Goal: Task Accomplishment & Management: Manage account settings

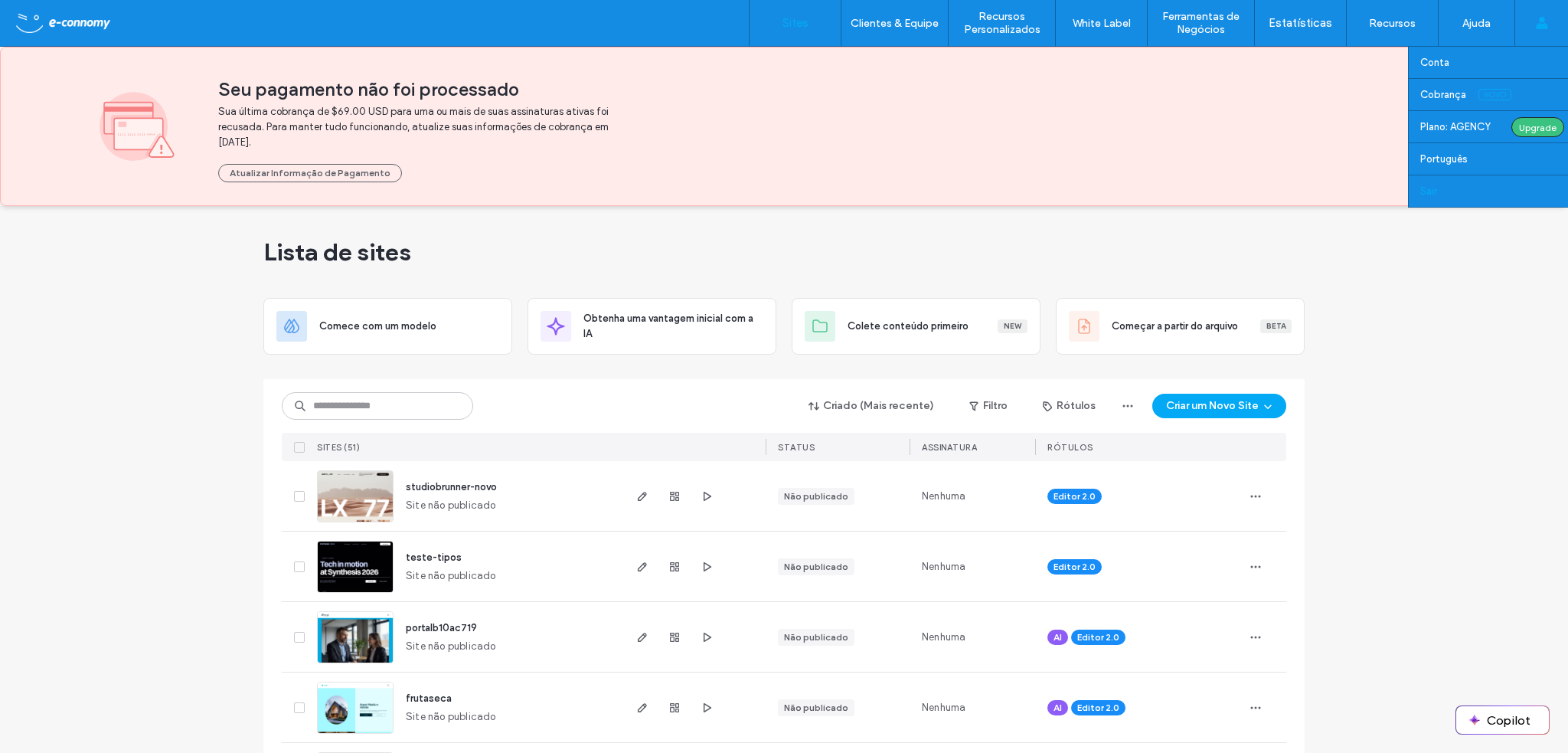
click at [1444, 188] on link "Sair" at bounding box center [1494, 191] width 148 height 31
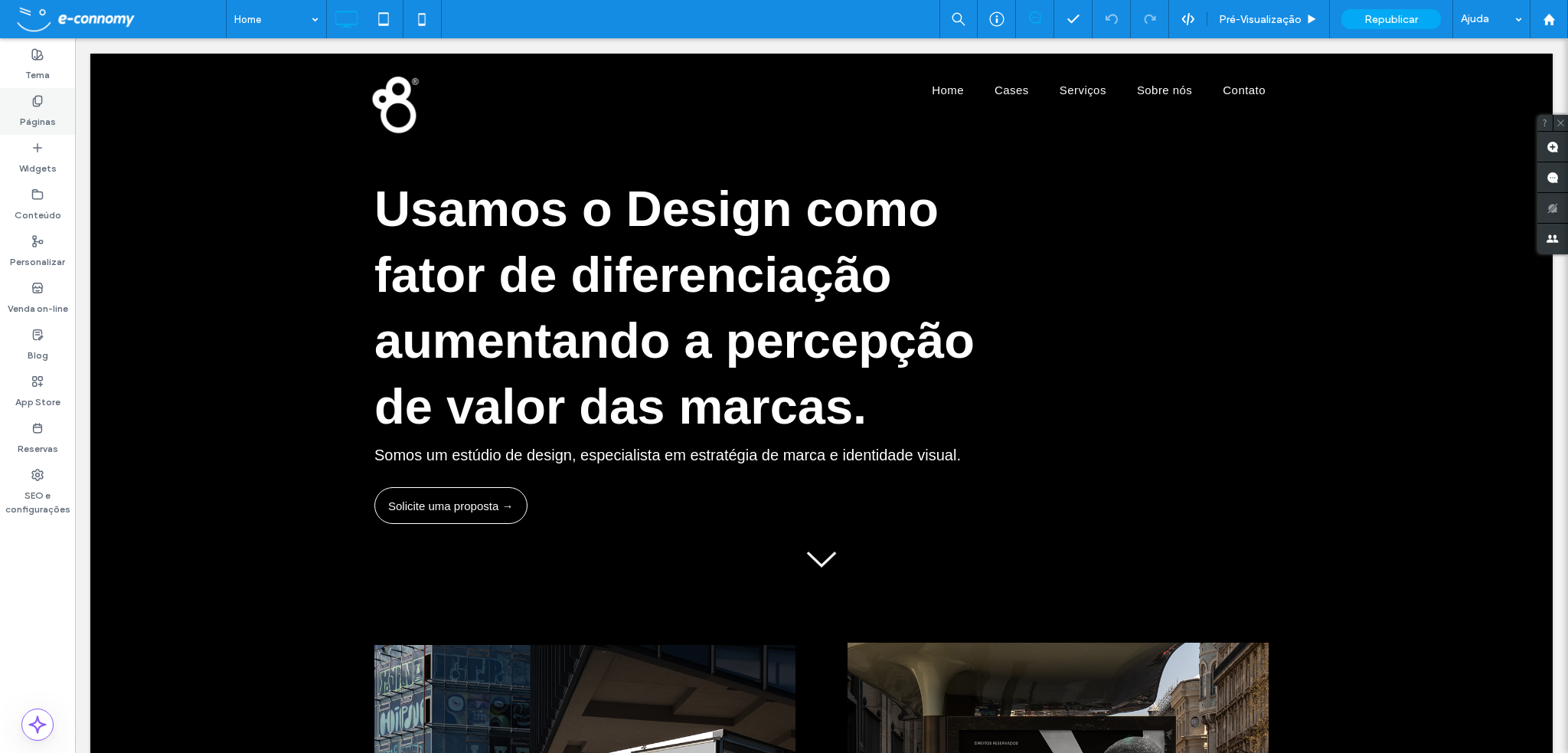
click at [44, 104] on div "Páginas" at bounding box center [38, 111] width 75 height 47
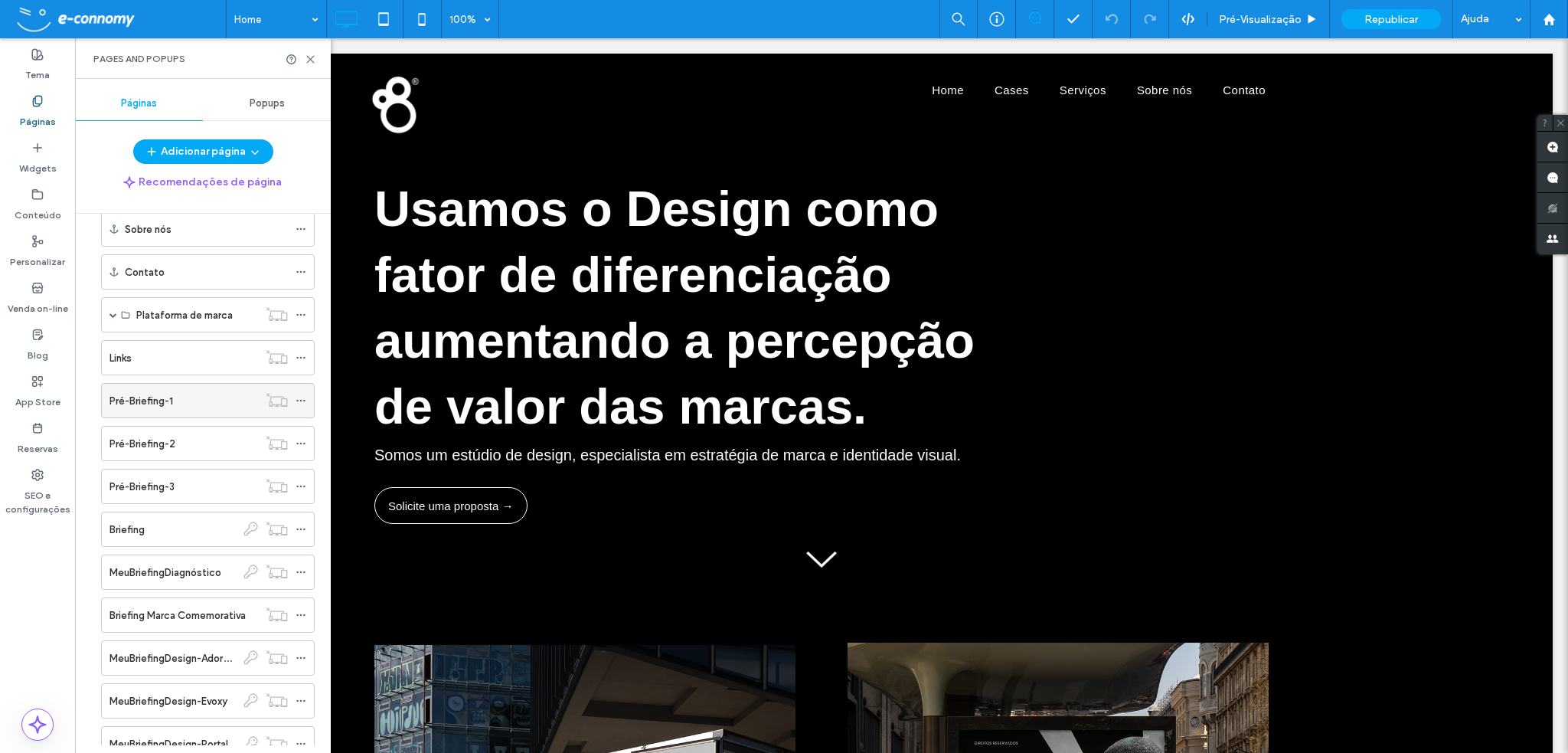
scroll to position [460, 0]
click at [184, 480] on div "Pré-Briefing-3" at bounding box center [184, 485] width 149 height 16
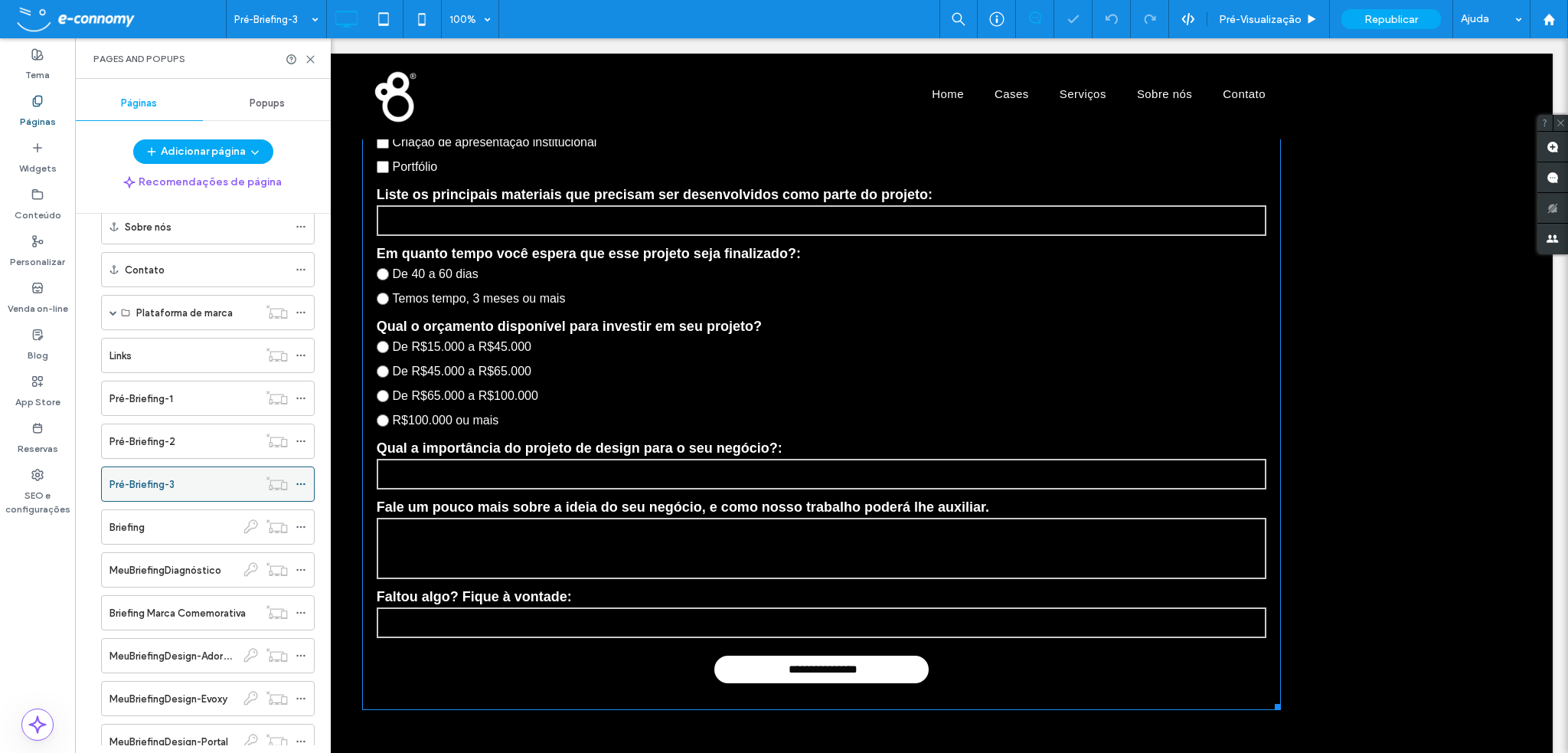
scroll to position [766, 0]
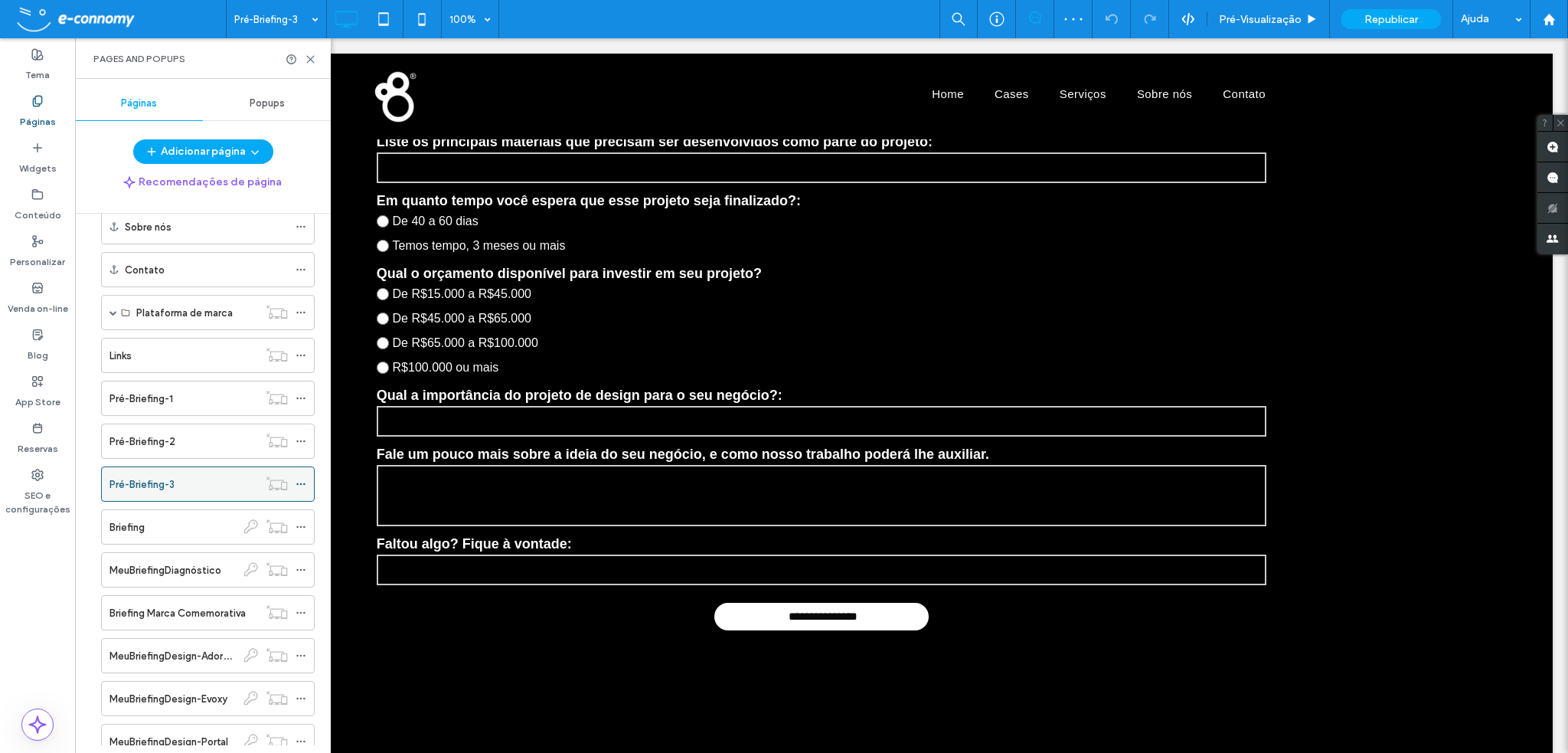
click at [300, 479] on icon at bounding box center [301, 485] width 11 height 11
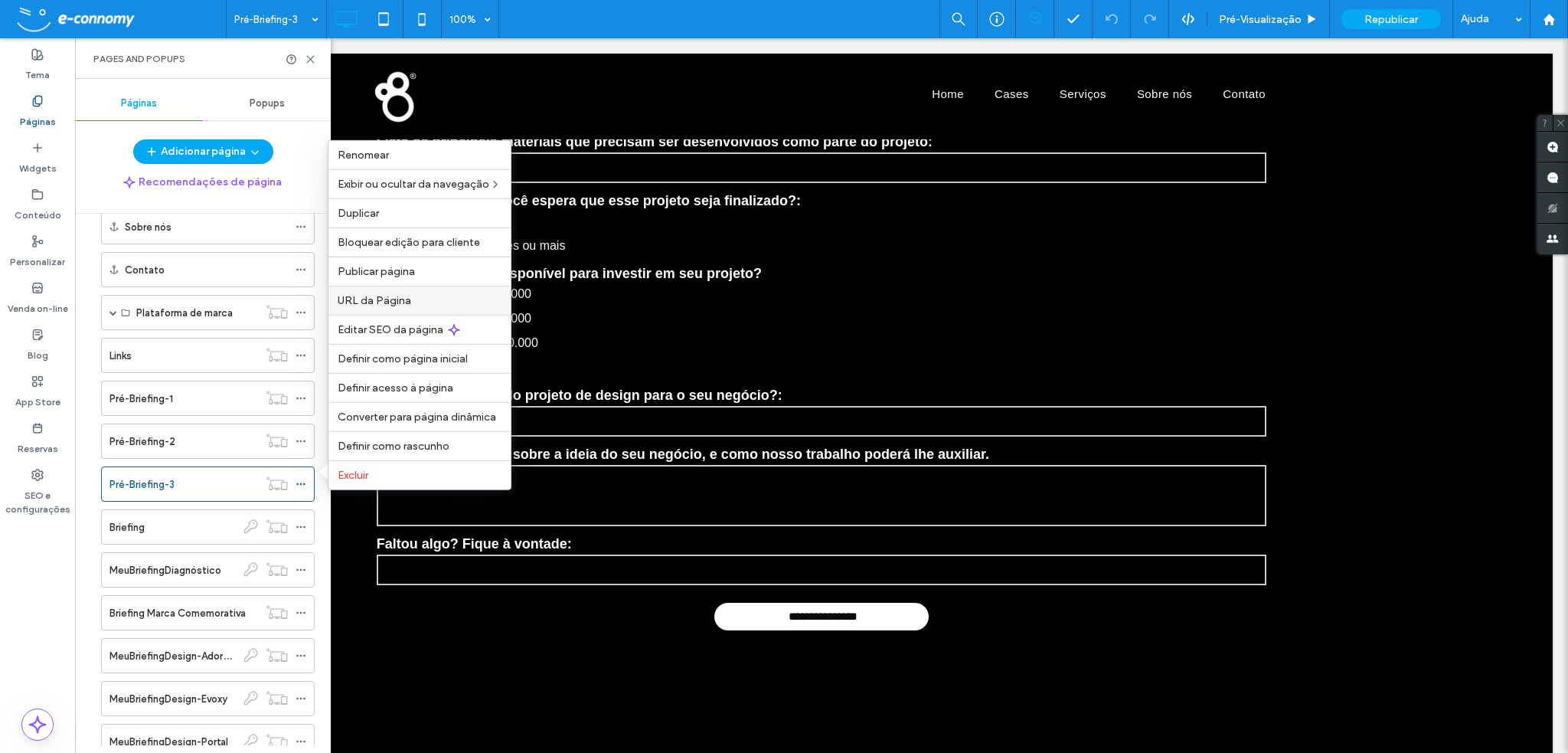
click at [371, 306] on span "URL da Página" at bounding box center [375, 301] width 74 height 13
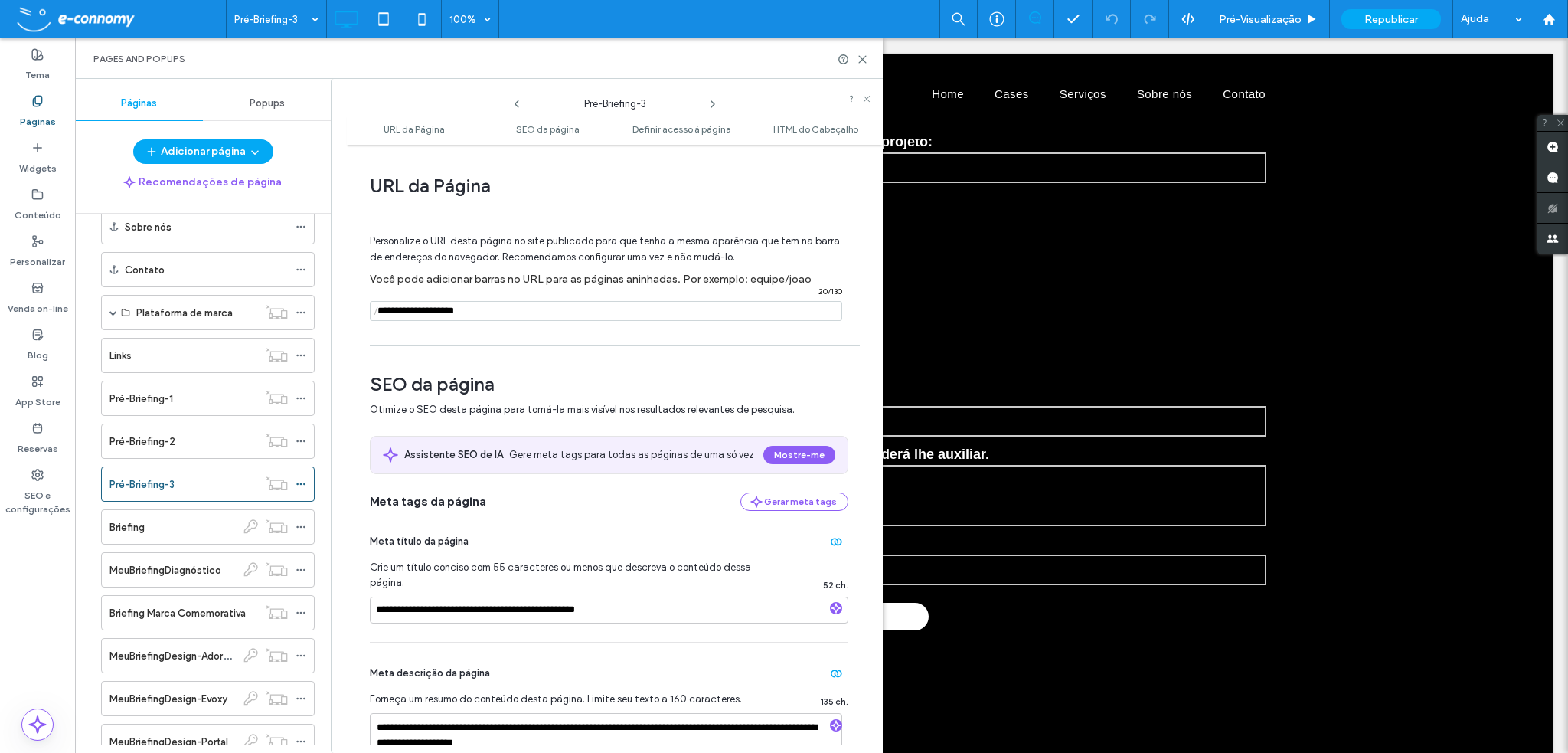
drag, startPoint x: 510, startPoint y: 311, endPoint x: 370, endPoint y: 303, distance: 140.2
click at [370, 303] on div "/ 20 / 130" at bounding box center [606, 311] width 473 height 20
click at [185, 434] on div "Pré-Briefing-2" at bounding box center [184, 442] width 149 height 16
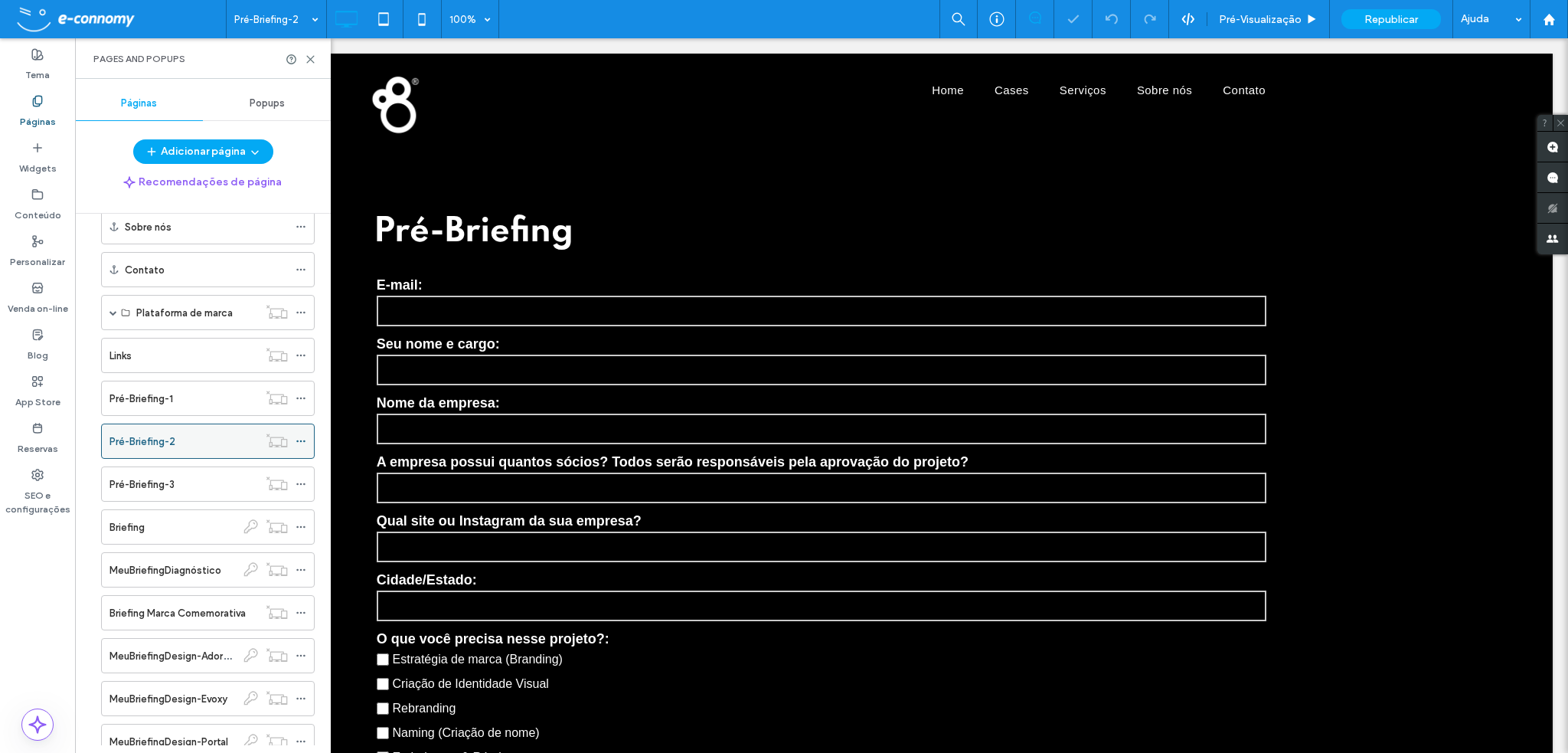
click at [301, 441] on use at bounding box center [300, 442] width 8 height 2
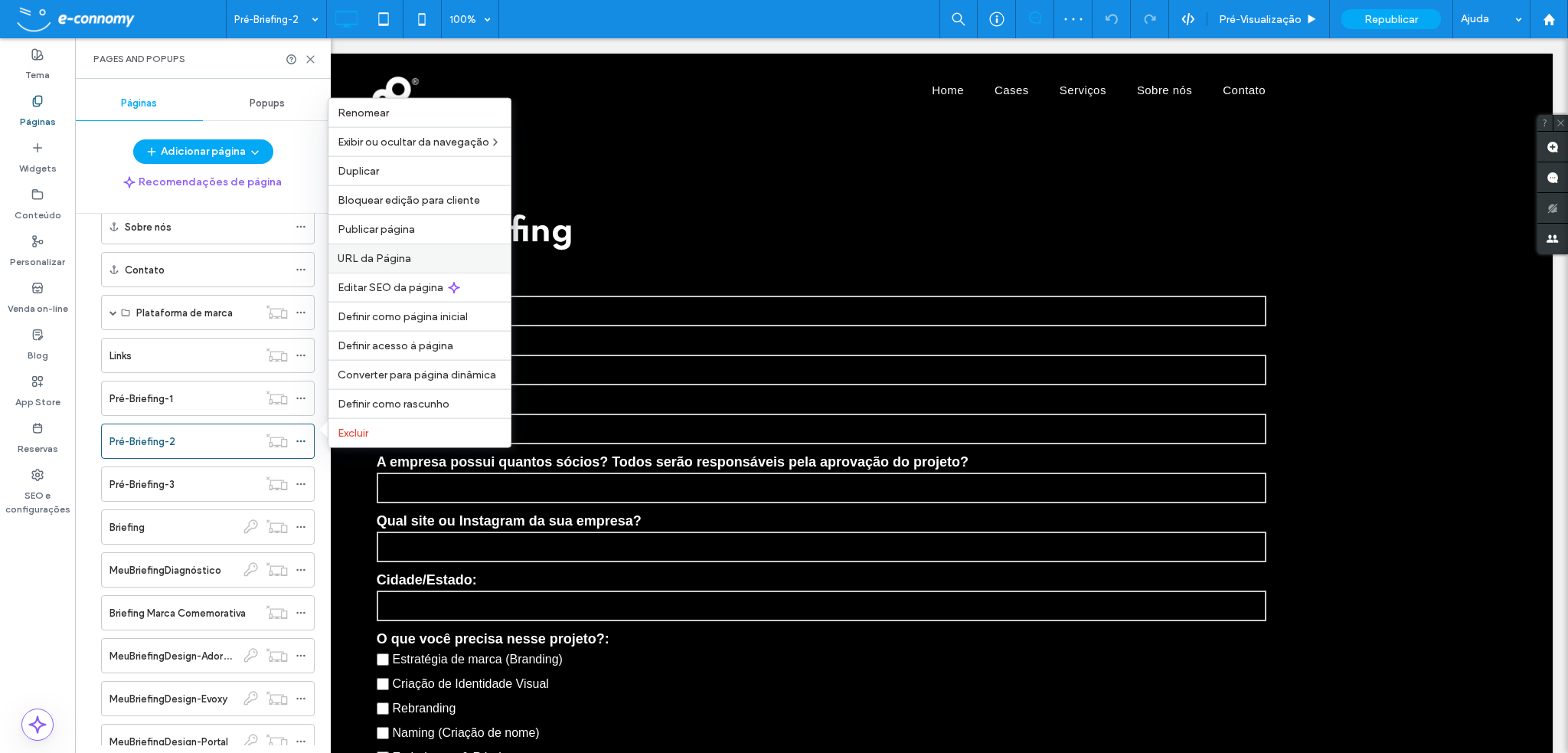
click at [370, 259] on span "URL da Página" at bounding box center [375, 258] width 74 height 13
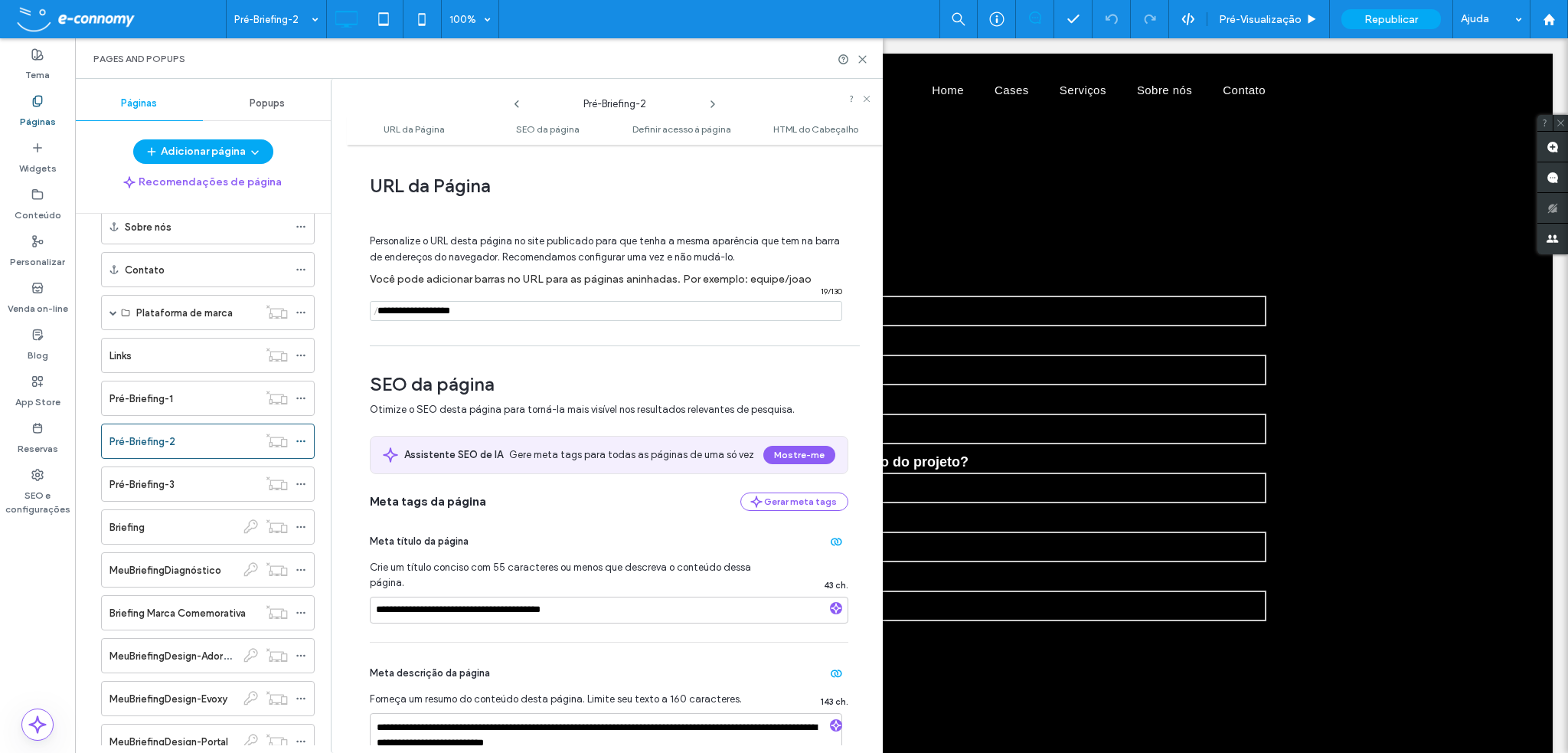
drag, startPoint x: 500, startPoint y: 312, endPoint x: 376, endPoint y: 305, distance: 124.2
click at [376, 305] on div "/ 19 / 130" at bounding box center [606, 311] width 473 height 20
click at [202, 396] on div "Pré-Briefing-1" at bounding box center [184, 399] width 149 height 16
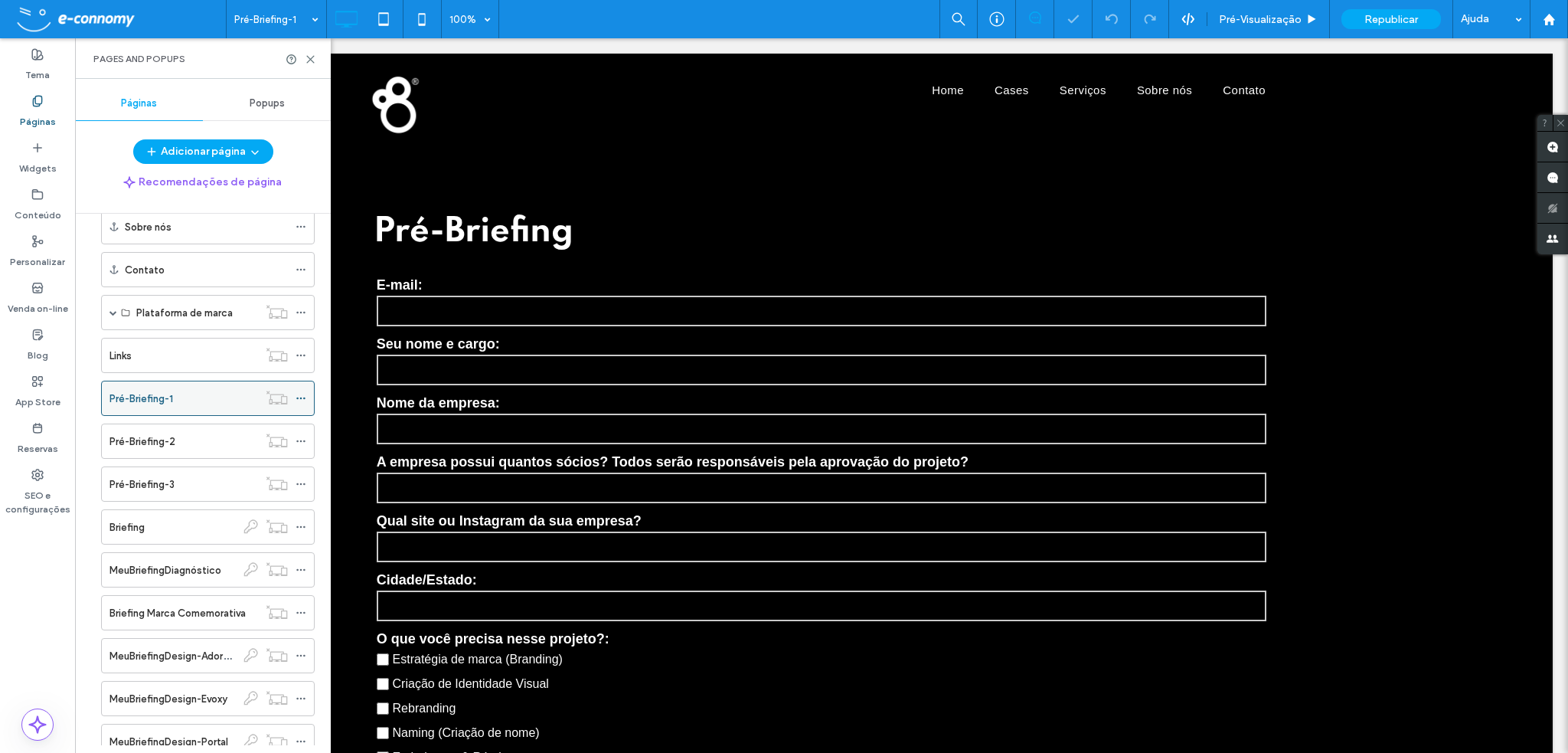
click at [307, 393] on div at bounding box center [305, 399] width 18 height 23
click at [305, 398] on use at bounding box center [300, 399] width 8 height 2
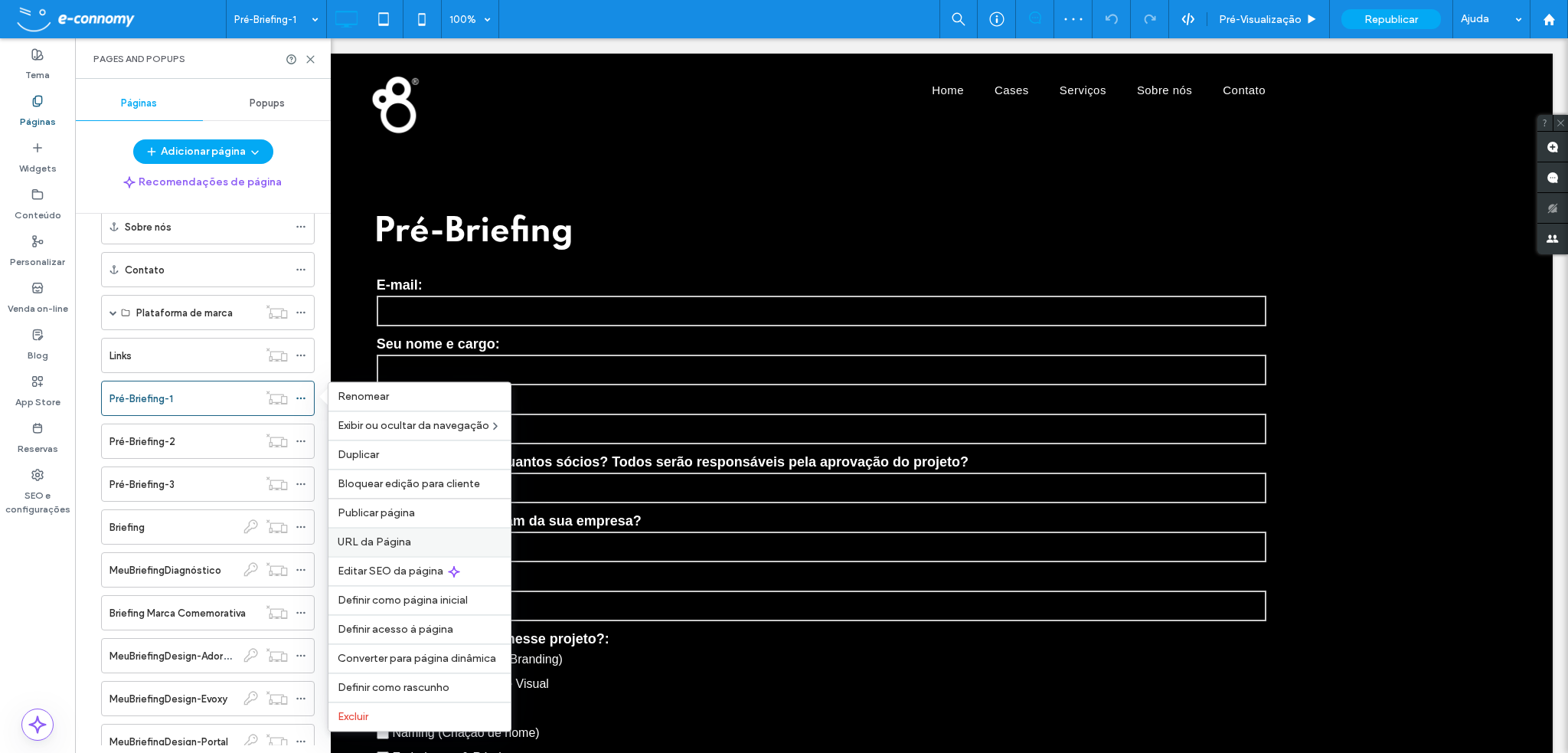
click at [359, 539] on span "URL da Página" at bounding box center [375, 541] width 74 height 13
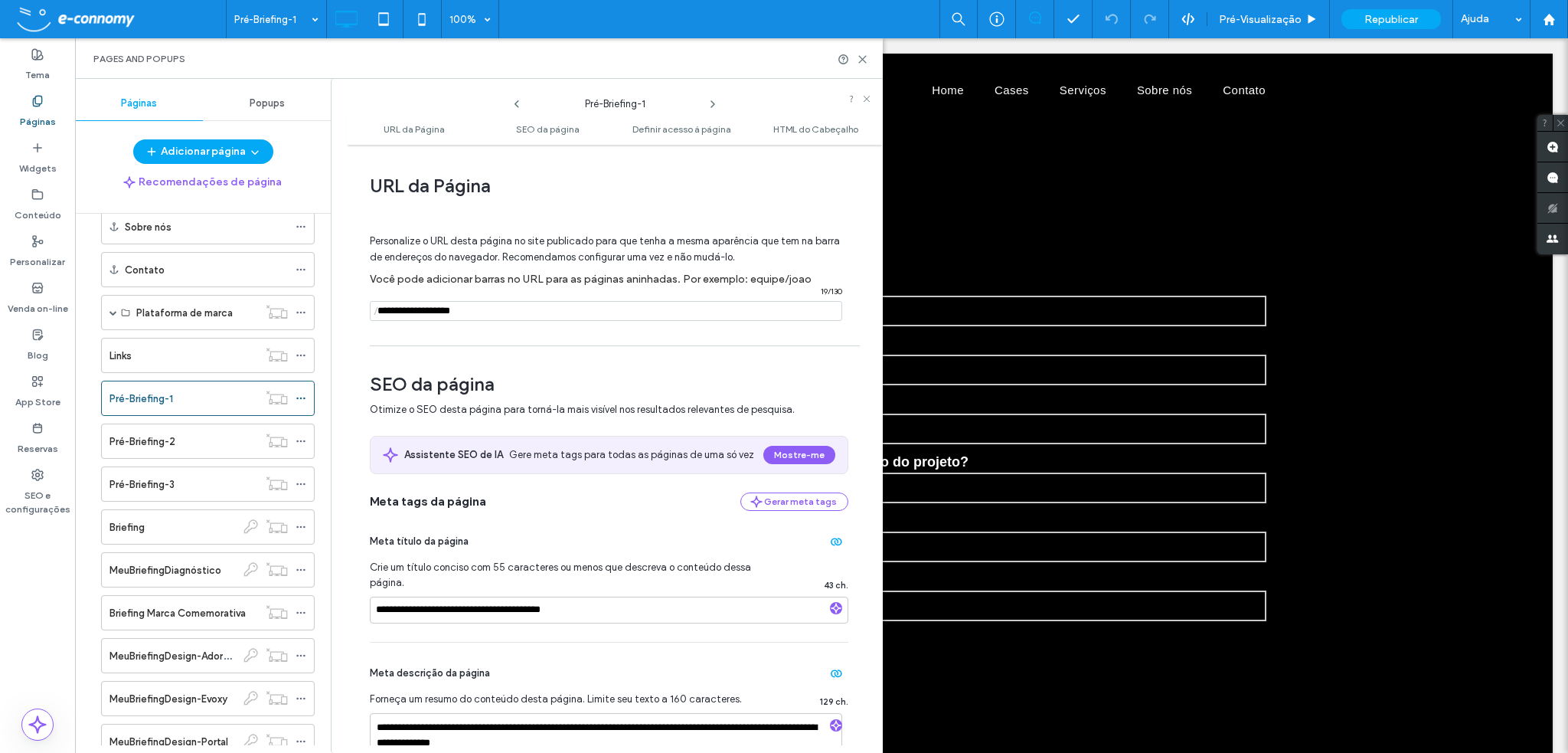
drag, startPoint x: 480, startPoint y: 309, endPoint x: 364, endPoint y: 305, distance: 116.1
click at [364, 305] on div "**********" at bounding box center [615, 449] width 536 height 593
